Goal: Task Accomplishment & Management: Use online tool/utility

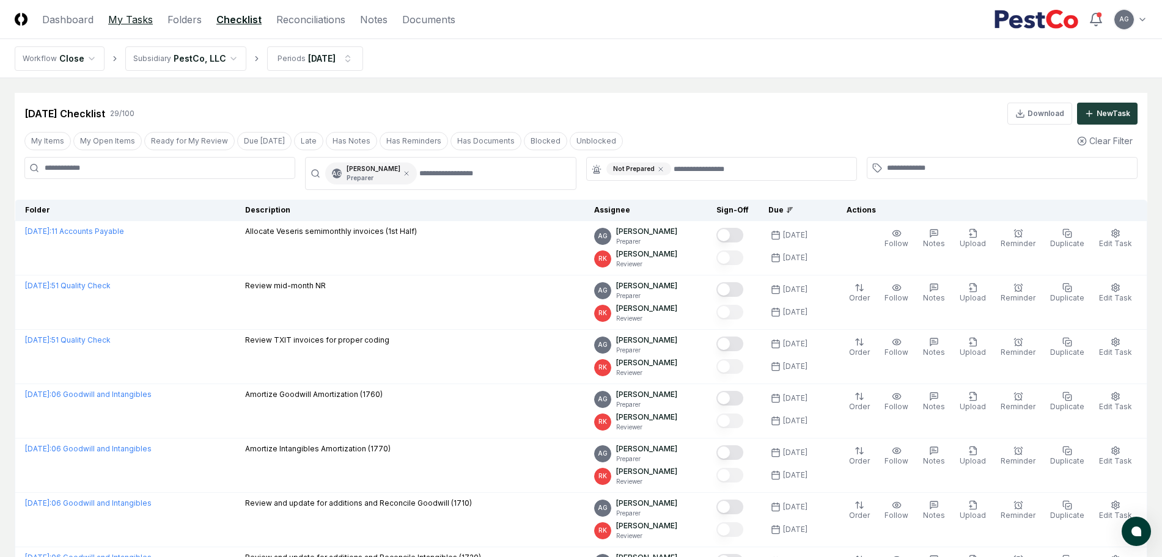
click at [135, 24] on link "My Tasks" at bounding box center [130, 19] width 45 height 15
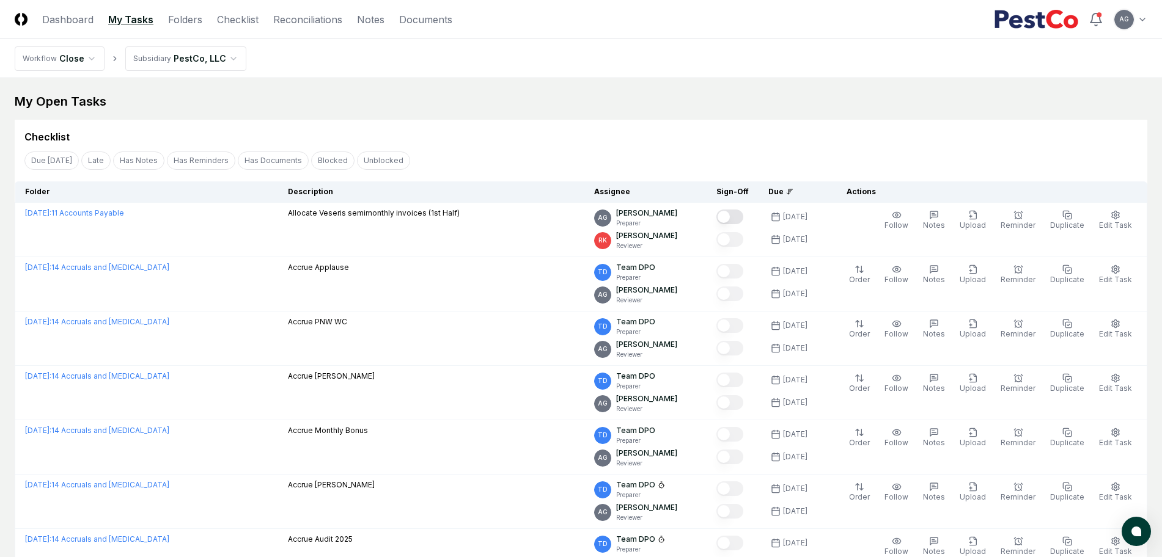
click at [525, 125] on div "Checklist" at bounding box center [581, 132] width 1132 height 24
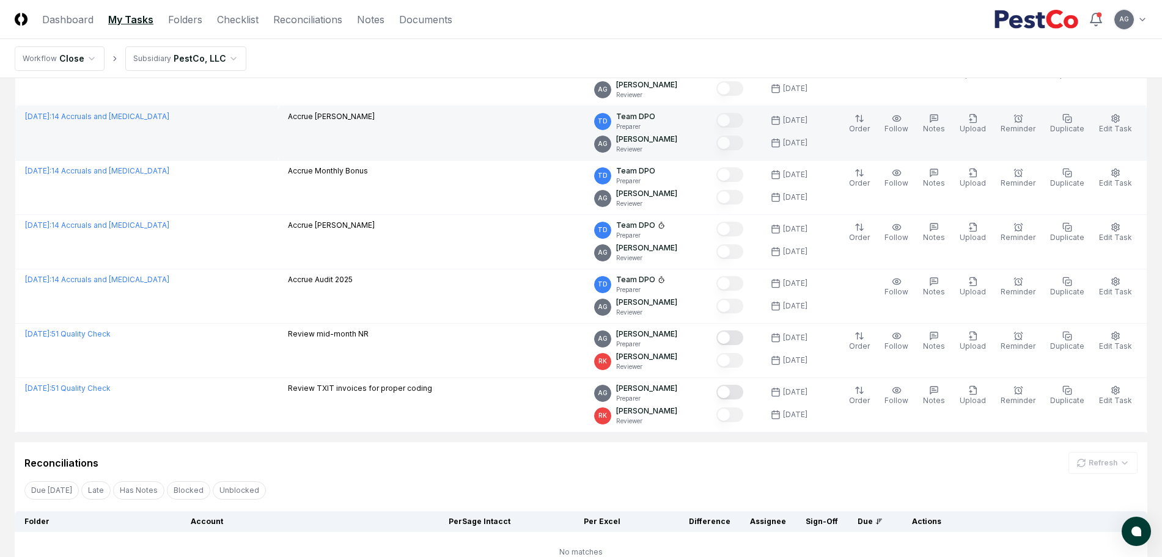
scroll to position [306, 0]
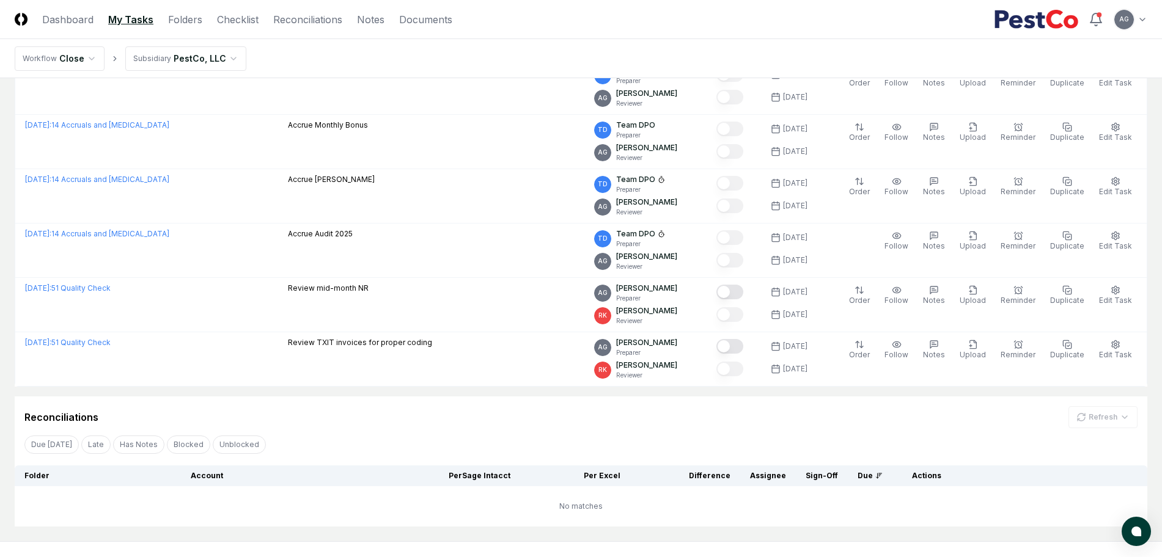
click at [451, 405] on div "Reconciliations Refresh" at bounding box center [581, 413] width 1132 height 32
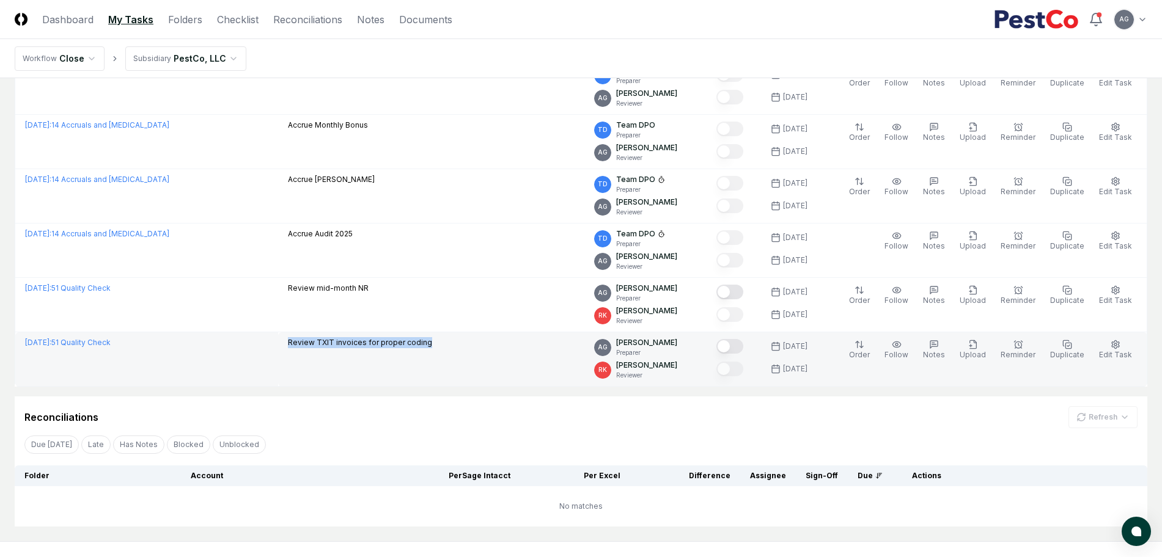
drag, startPoint x: 450, startPoint y: 348, endPoint x: 288, endPoint y: 350, distance: 162.5
click at [288, 350] on td "Review TXIT invoices for proper coding" at bounding box center [431, 359] width 306 height 54
copy p "Review TXIT invoices for proper coding"
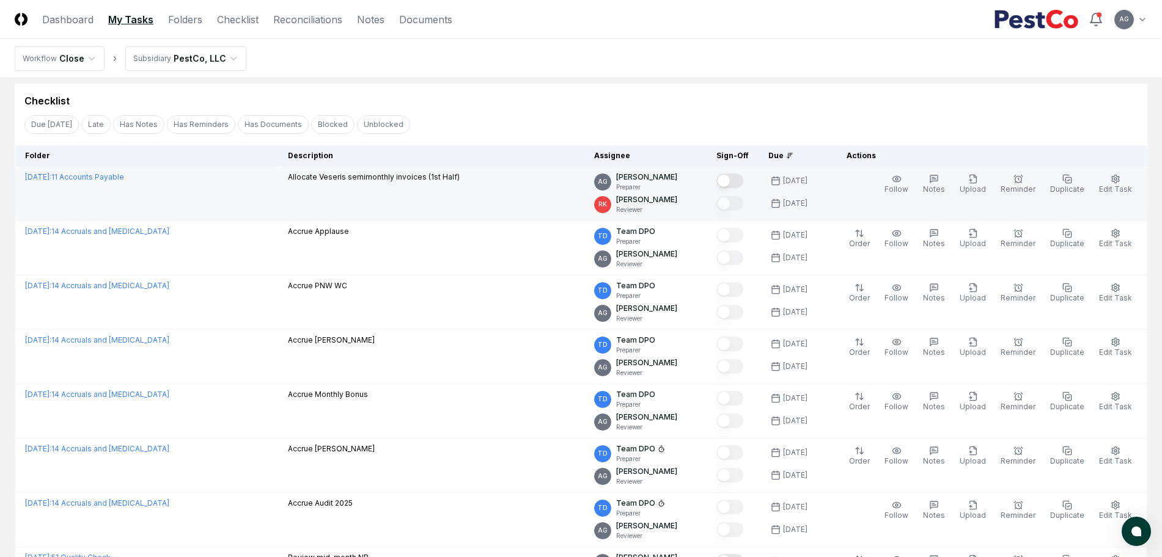
scroll to position [0, 0]
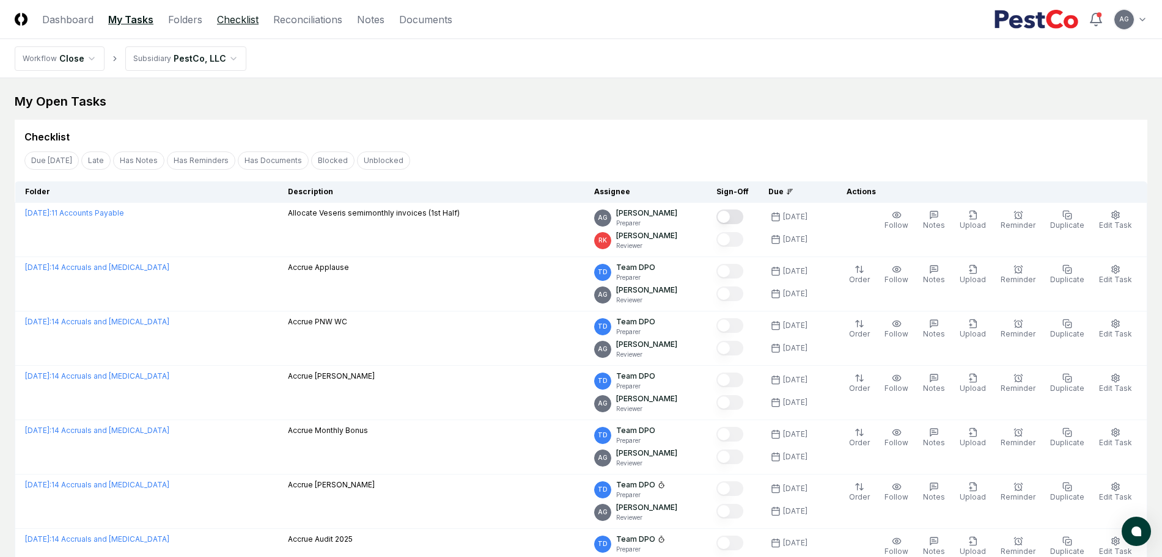
click at [252, 24] on link "Checklist" at bounding box center [238, 19] width 42 height 15
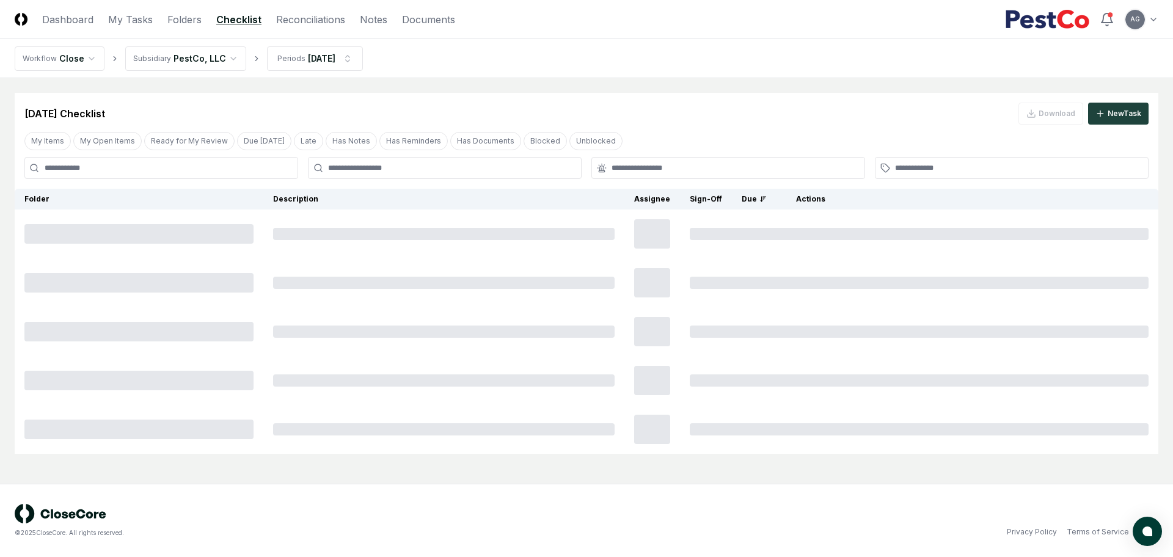
click at [253, 172] on input at bounding box center [161, 168] width 274 height 22
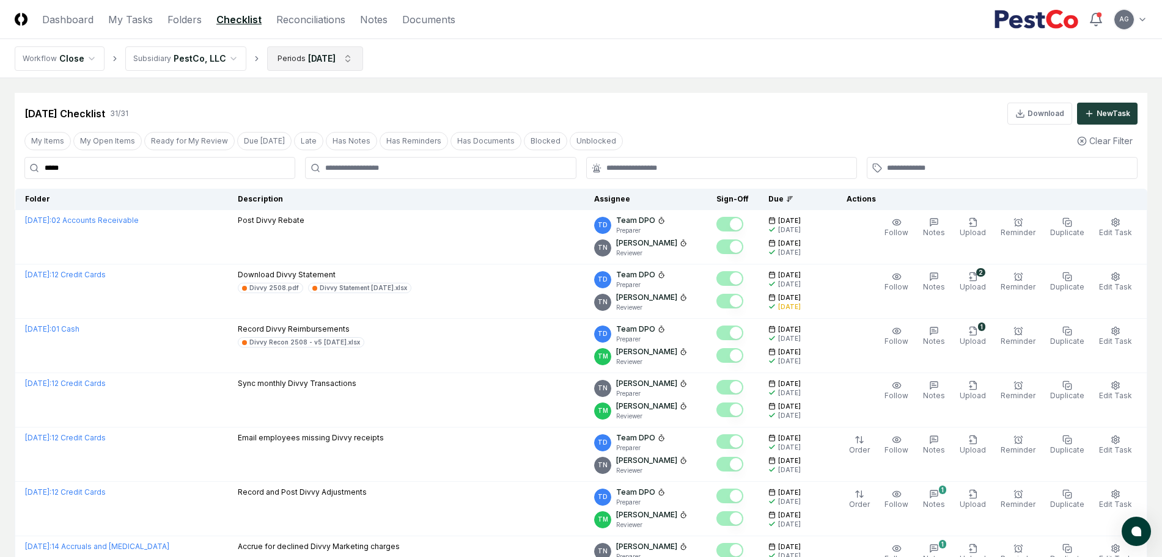
type input "*****"
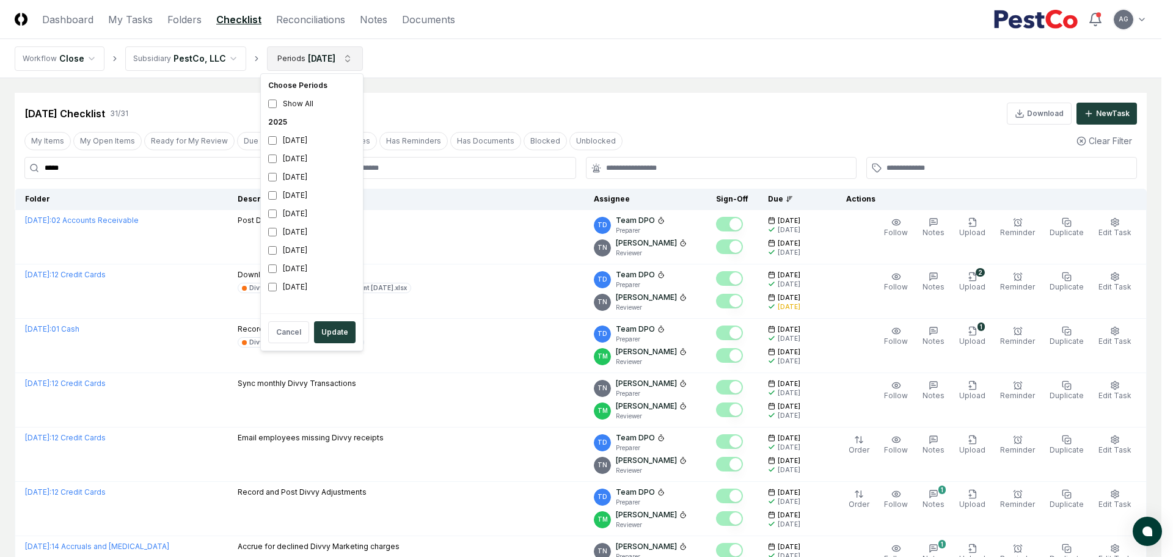
click at [291, 144] on div "[DATE]" at bounding box center [311, 140] width 97 height 18
click at [285, 159] on div "[DATE]" at bounding box center [311, 159] width 97 height 18
click at [339, 323] on button "Update" at bounding box center [335, 332] width 42 height 22
